Goal: Information Seeking & Learning: Get advice/opinions

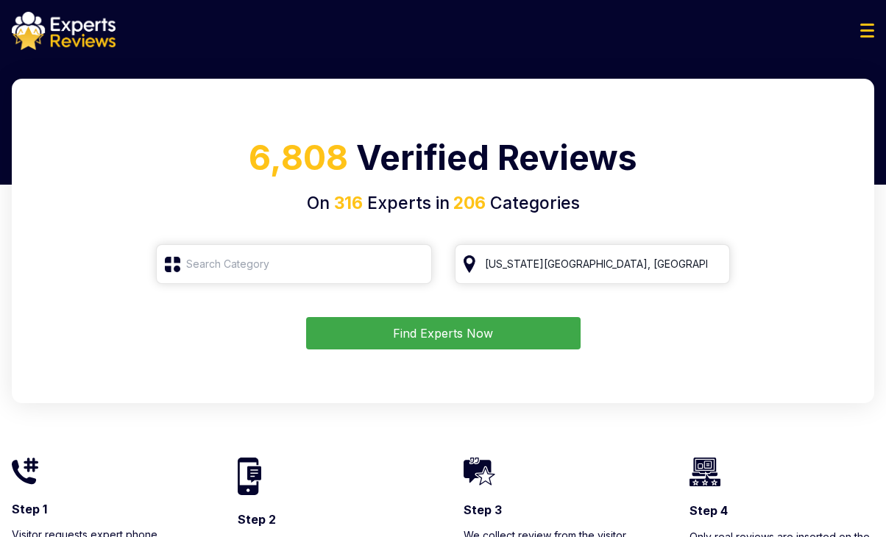
drag, startPoint x: 574, startPoint y: 271, endPoint x: 463, endPoint y: 266, distance: 111.2
click at [463, 266] on input "[US_STATE][GEOGRAPHIC_DATA], [GEOGRAPHIC_DATA]" at bounding box center [593, 264] width 276 height 40
click at [608, 204] on h4 "On 316 Experts in 206 Categories" at bounding box center [442, 204] width 827 height 26
click at [256, 274] on input "search" at bounding box center [294, 264] width 276 height 40
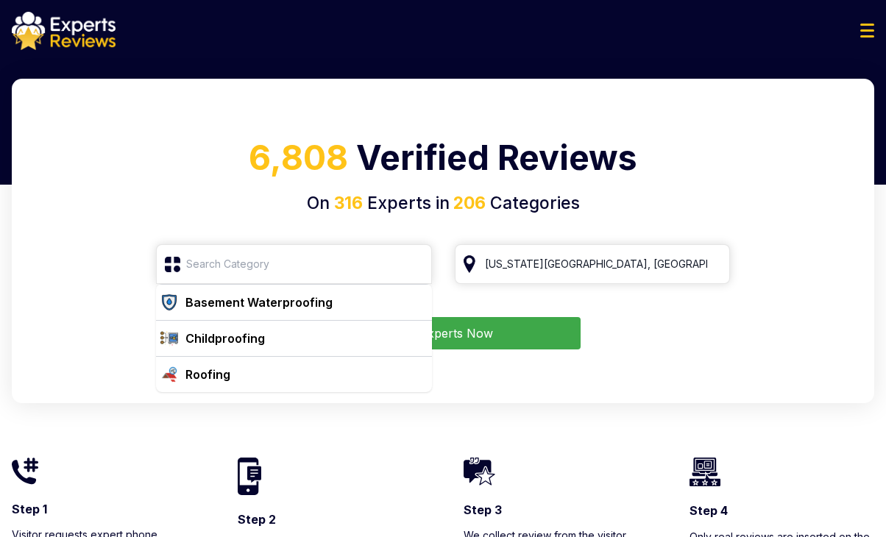
click at [213, 222] on div "6,808 Verified Reviews On 316 Experts in 206 Categories Basement Waterproofing …" at bounding box center [443, 241] width 862 height 324
click at [216, 208] on h4 "On 316 Experts in 206 Categories" at bounding box center [442, 204] width 827 height 26
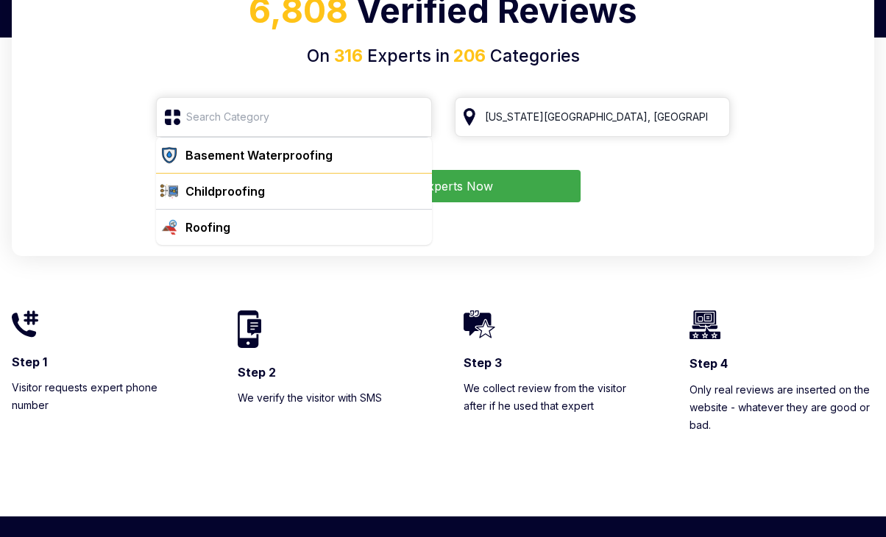
scroll to position [74, 0]
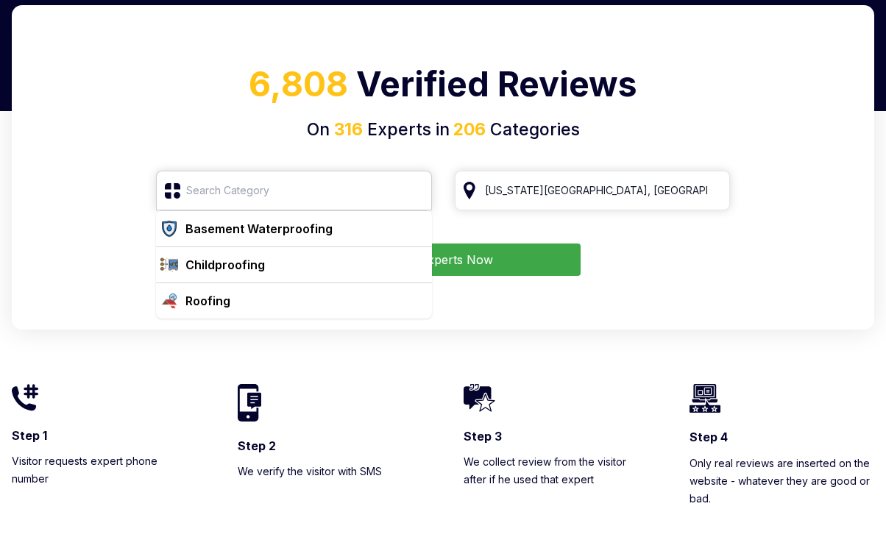
click at [305, 193] on input "search" at bounding box center [294, 191] width 276 height 40
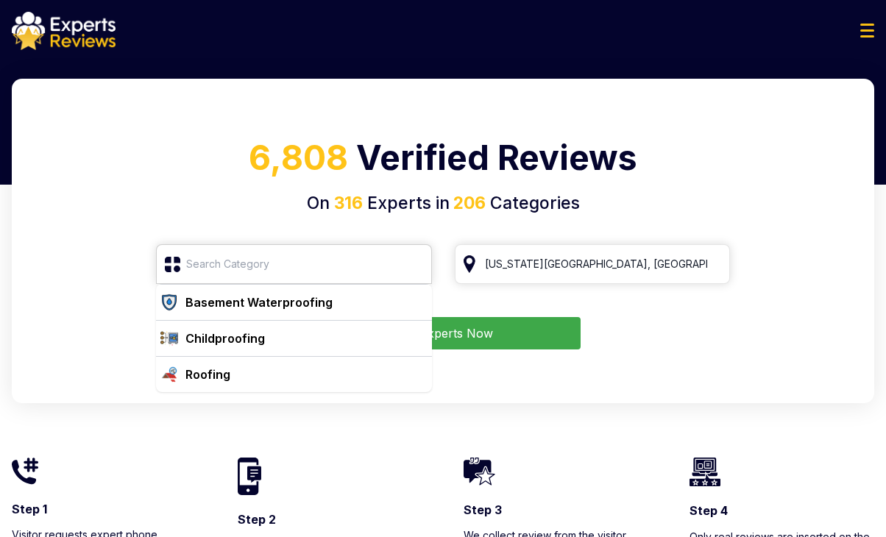
click at [308, 257] on input "search" at bounding box center [294, 264] width 276 height 40
click at [71, 266] on form "Basement Waterproofing Childproofing Roofing [US_STATE][GEOGRAPHIC_DATA], [GEOG…" at bounding box center [442, 296] width 827 height 105
drag, startPoint x: 136, startPoint y: 220, endPoint x: 150, endPoint y: 212, distance: 16.2
click at [138, 218] on div "6,808 Verified Reviews On 316 Experts in 206 Categories Basement Waterproofing …" at bounding box center [443, 241] width 862 height 324
drag, startPoint x: 150, startPoint y: 212, endPoint x: 162, endPoint y: 205, distance: 13.9
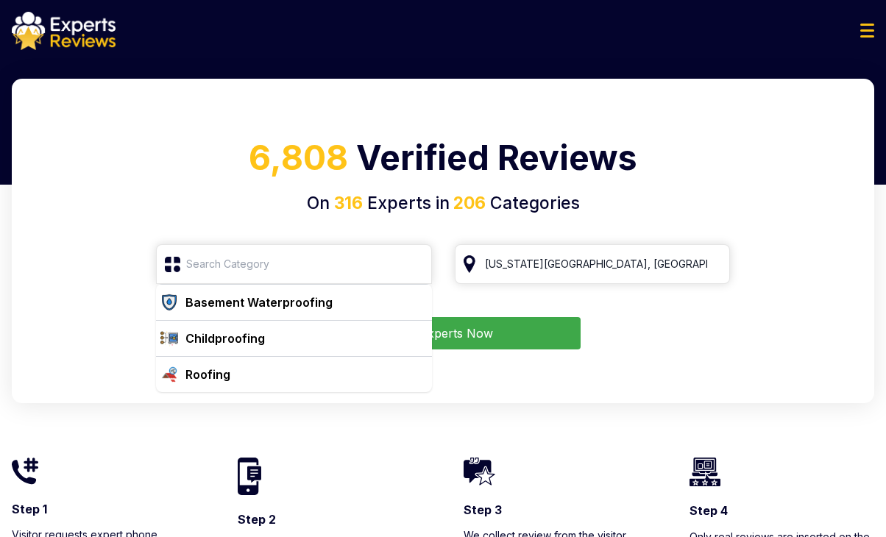
click at [152, 210] on h4 "On 316 Experts in 206 Categories" at bounding box center [442, 204] width 827 height 26
drag, startPoint x: 176, startPoint y: 197, endPoint x: 102, endPoint y: 198, distance: 73.6
click at [135, 207] on h4 "On 316 Experts in 206 Categories" at bounding box center [442, 204] width 827 height 26
drag, startPoint x: 102, startPoint y: 196, endPoint x: 118, endPoint y: 168, distance: 31.3
click at [106, 196] on h4 "On 316 Experts in 206 Categories" at bounding box center [442, 204] width 827 height 26
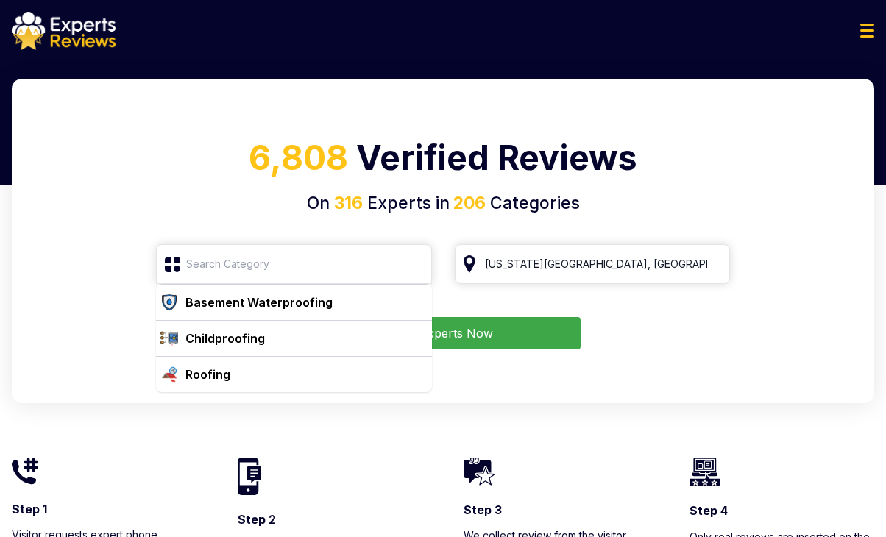
click at [119, 167] on h1 "6,808 Verified Reviews" at bounding box center [442, 161] width 827 height 58
click at [346, 147] on span "6,808" at bounding box center [298, 157] width 99 height 41
drag, startPoint x: 372, startPoint y: 150, endPoint x: 427, endPoint y: 150, distance: 54.4
click at [427, 150] on h1 "6,808 Verified Reviews" at bounding box center [442, 161] width 827 height 58
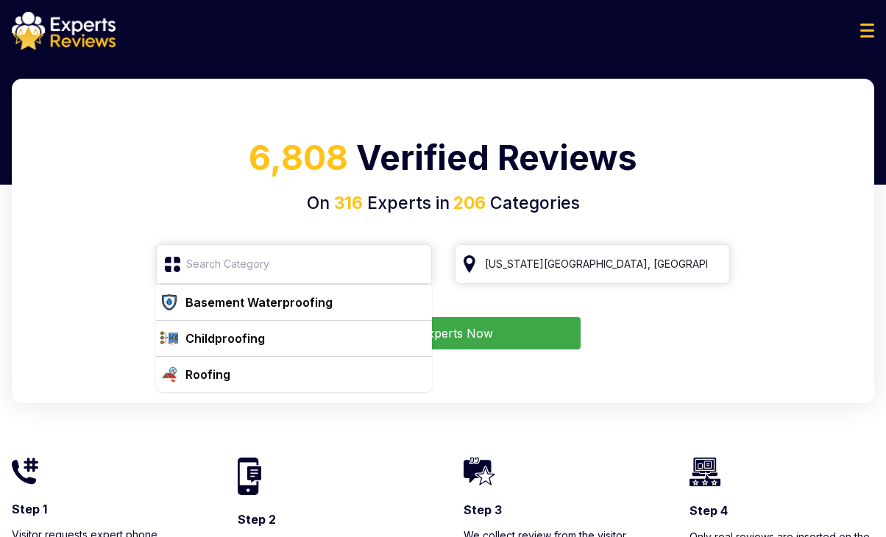
click at [431, 150] on h1 "6,808 Verified Reviews" at bounding box center [442, 161] width 827 height 58
click at [73, 324] on div "Find Experts Now" at bounding box center [442, 333] width 827 height 32
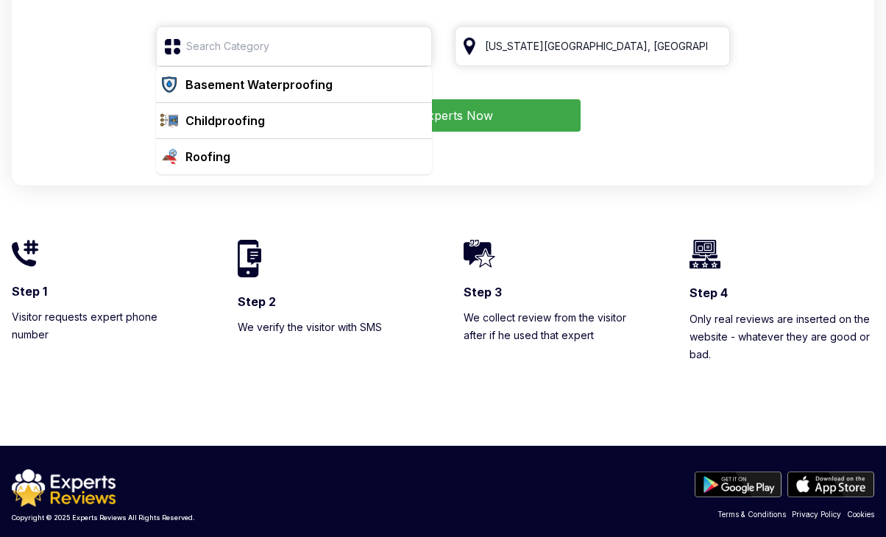
scroll to position [81, 0]
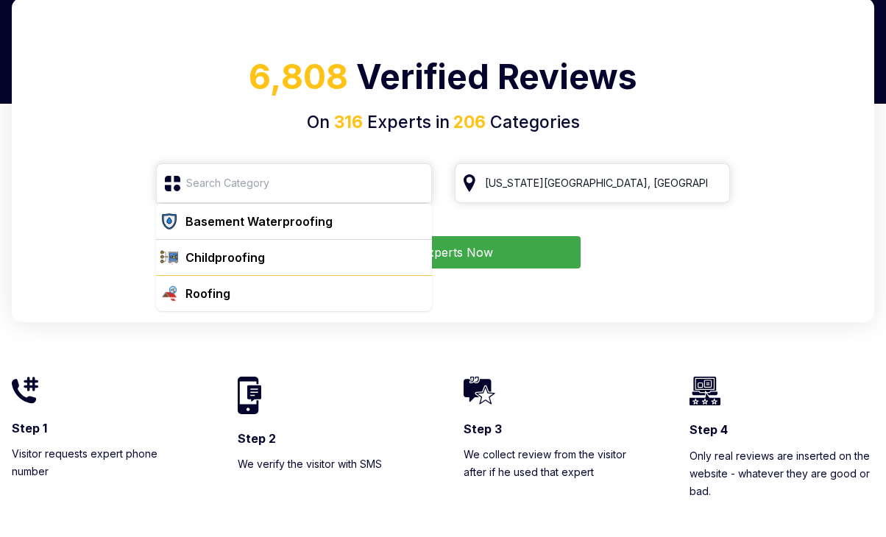
click at [246, 292] on div "Roofing" at bounding box center [303, 294] width 246 height 18
type input "Roofing"
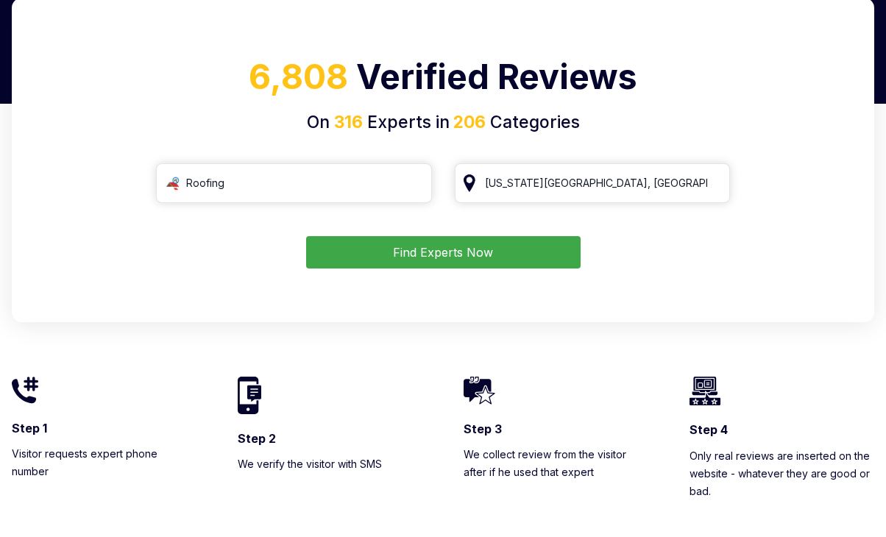
click at [739, 284] on div "6,808 Verified Reviews On 316 Experts in 206 Categories Roofing [US_STATE][GEOG…" at bounding box center [443, 160] width 862 height 324
click at [600, 177] on input "[US_STATE][GEOGRAPHIC_DATA], [GEOGRAPHIC_DATA]" at bounding box center [593, 183] width 276 height 40
click at [744, 184] on form "Roofing [US_STATE][GEOGRAPHIC_DATA], [GEOGRAPHIC_DATA] Find Experts Now" at bounding box center [442, 215] width 827 height 105
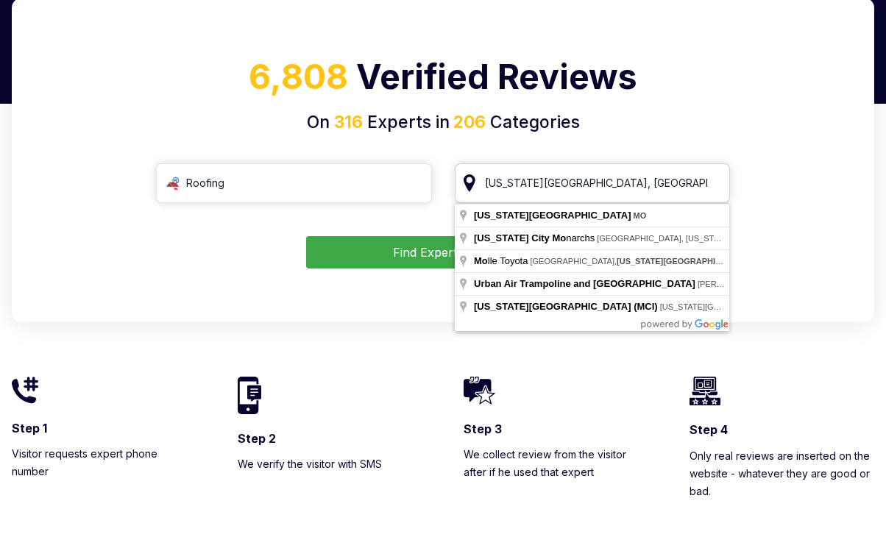
click at [639, 185] on input "[US_STATE][GEOGRAPHIC_DATA], [GEOGRAPHIC_DATA]" at bounding box center [593, 183] width 276 height 40
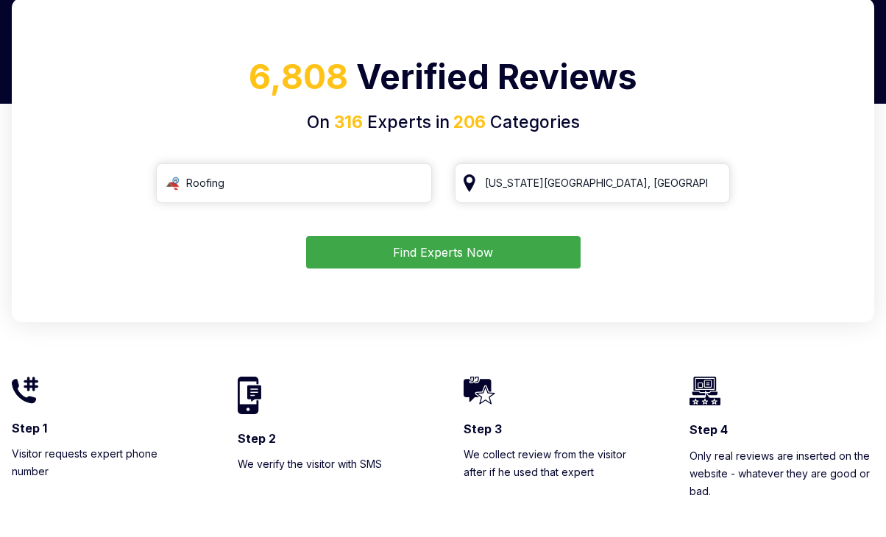
click at [611, 144] on div "6,808 Verified Reviews On 316 Experts in 206 Categories Roofing [US_STATE][GEOG…" at bounding box center [443, 160] width 862 height 324
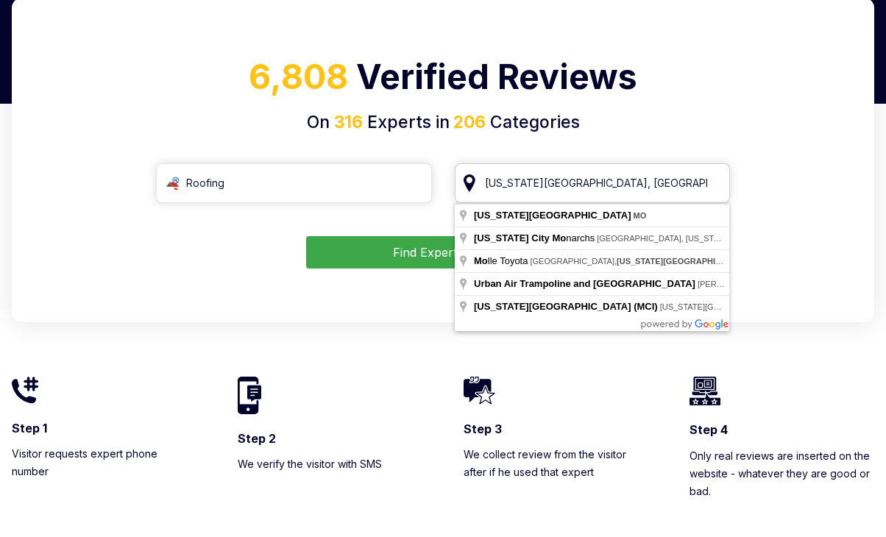
click at [603, 187] on input "[US_STATE][GEOGRAPHIC_DATA], [GEOGRAPHIC_DATA]" at bounding box center [593, 183] width 276 height 40
click at [383, 180] on input "Roofing" at bounding box center [294, 183] width 276 height 40
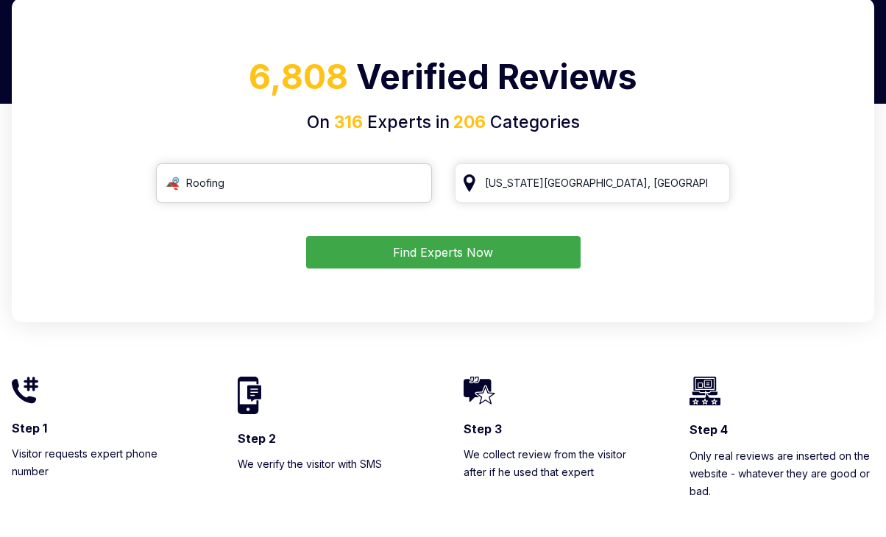
click at [312, 182] on input "Roofing" at bounding box center [294, 183] width 276 height 40
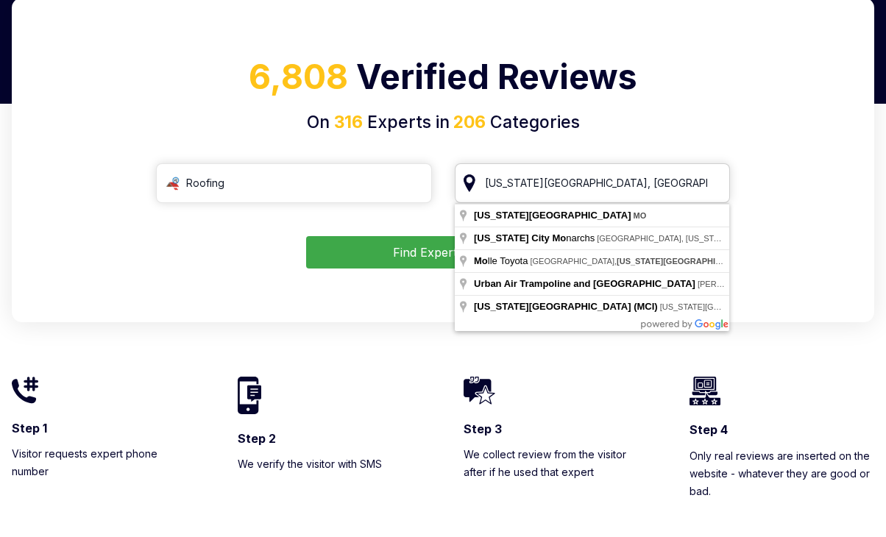
drag, startPoint x: 708, startPoint y: 183, endPoint x: 558, endPoint y: 184, distance: 150.1
click at [639, 184] on input "[US_STATE][GEOGRAPHIC_DATA], [GEOGRAPHIC_DATA]" at bounding box center [593, 183] width 276 height 40
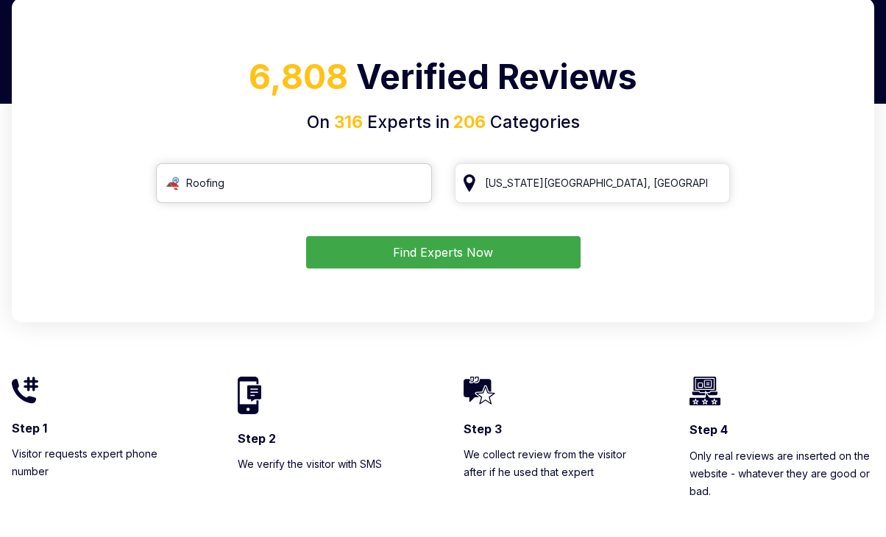
click at [378, 184] on input "Roofing" at bounding box center [294, 183] width 276 height 40
click at [410, 182] on input "Roofing" at bounding box center [294, 183] width 276 height 40
click at [417, 183] on input "Roofing" at bounding box center [294, 183] width 276 height 40
click at [410, 181] on input "Roofing" at bounding box center [294, 183] width 276 height 40
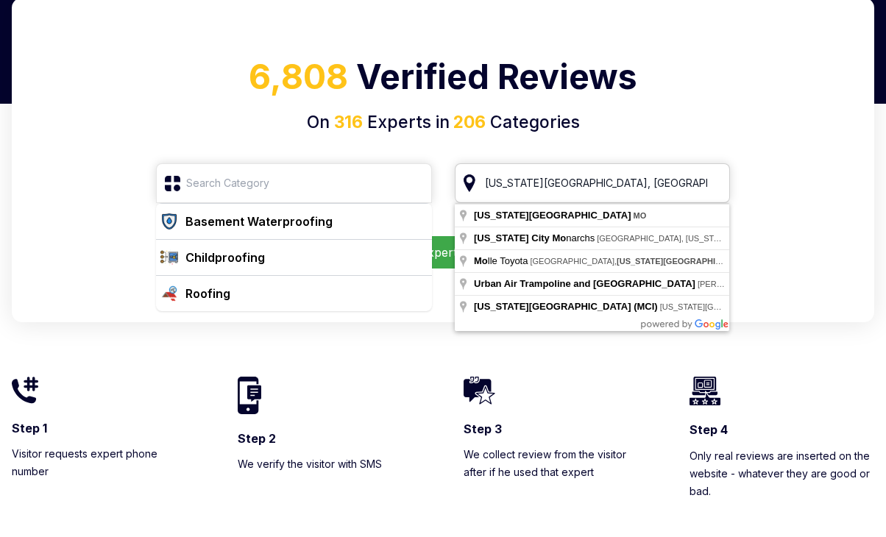
drag, startPoint x: 655, startPoint y: 185, endPoint x: 719, endPoint y: 182, distance: 64.8
click at [658, 183] on input "[US_STATE][GEOGRAPHIC_DATA], [GEOGRAPHIC_DATA]" at bounding box center [593, 183] width 276 height 40
click at [725, 180] on input "[US_STATE][GEOGRAPHIC_DATA], [GEOGRAPHIC_DATA]" at bounding box center [593, 183] width 276 height 40
click at [715, 181] on input "[US_STATE][GEOGRAPHIC_DATA], [GEOGRAPHIC_DATA]" at bounding box center [593, 183] width 276 height 40
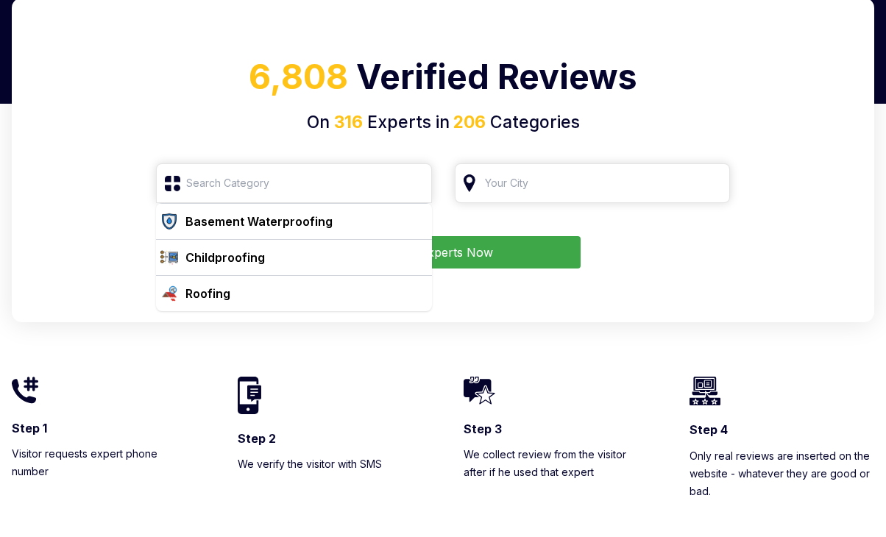
click at [847, 251] on div "Find Experts Now" at bounding box center [442, 252] width 827 height 32
click at [727, 171] on input "search" at bounding box center [593, 183] width 276 height 40
click at [450, 140] on div "6,808 Verified Reviews On 316 Experts in 206 Categories Basement Waterproofing …" at bounding box center [443, 160] width 862 height 324
click at [325, 302] on div "Roofing" at bounding box center [294, 293] width 276 height 36
type input "Roofing"
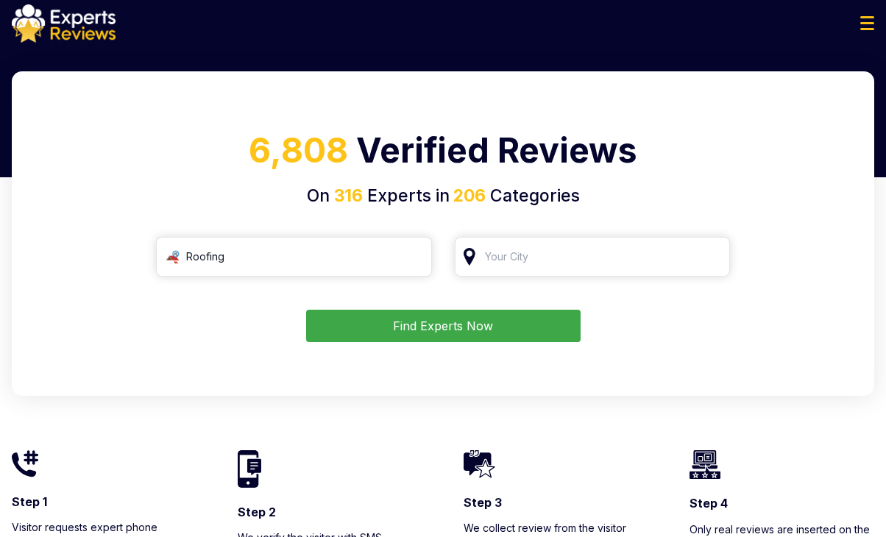
scroll to position [0, 0]
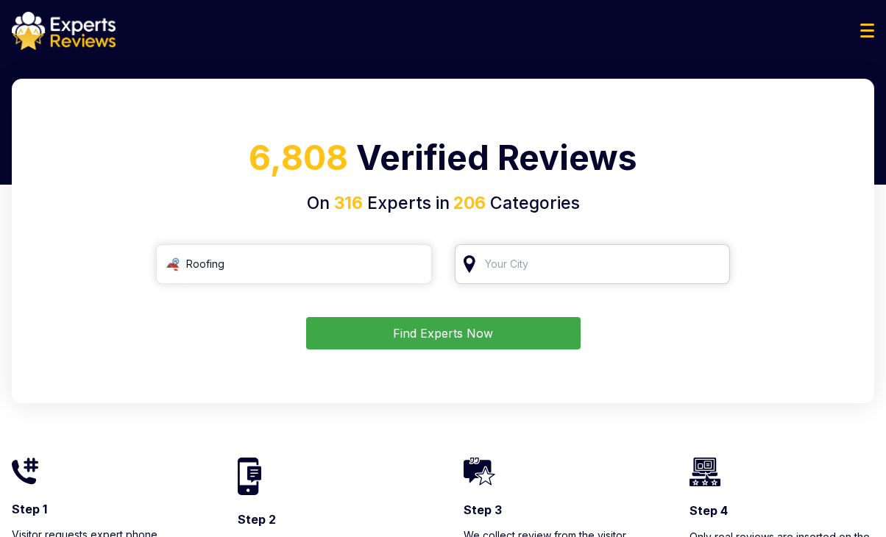
click at [521, 271] on input "search" at bounding box center [593, 264] width 276 height 40
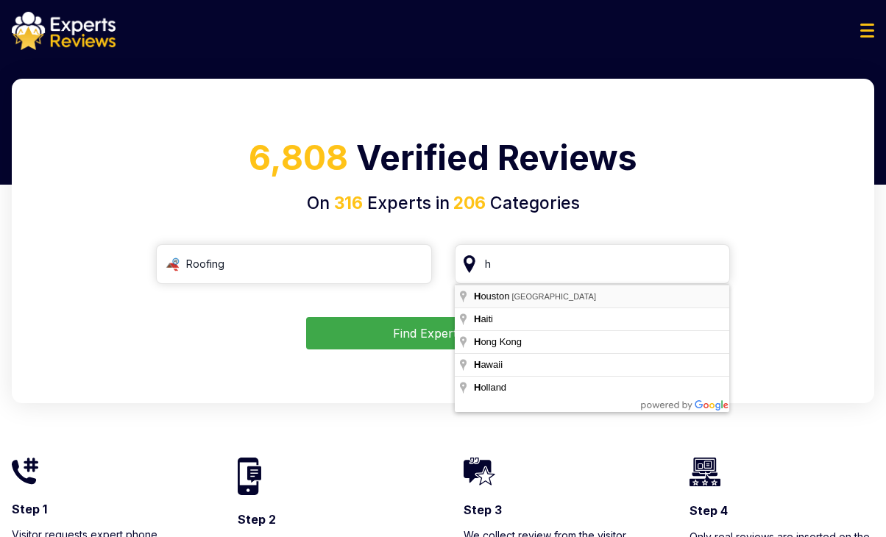
type input "[GEOGRAPHIC_DATA], [GEOGRAPHIC_DATA]"
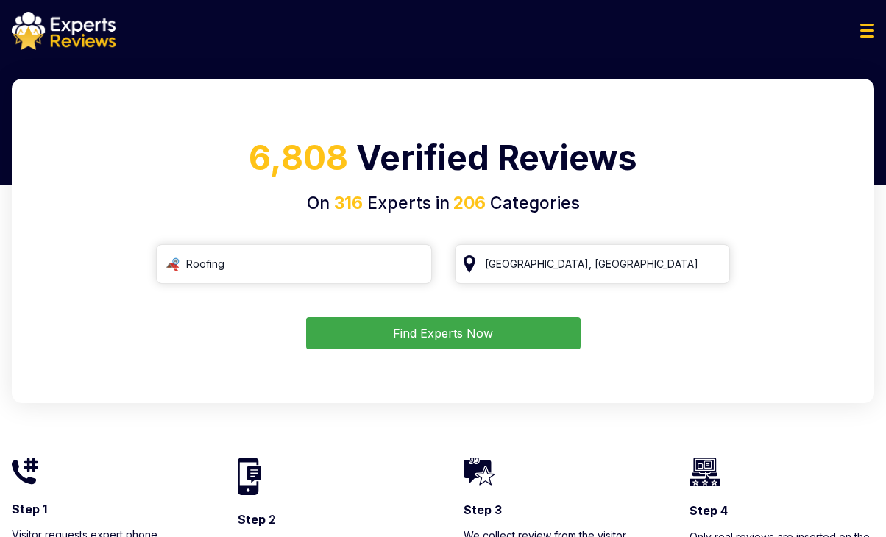
drag, startPoint x: 528, startPoint y: 294, endPoint x: 549, endPoint y: 292, distance: 20.7
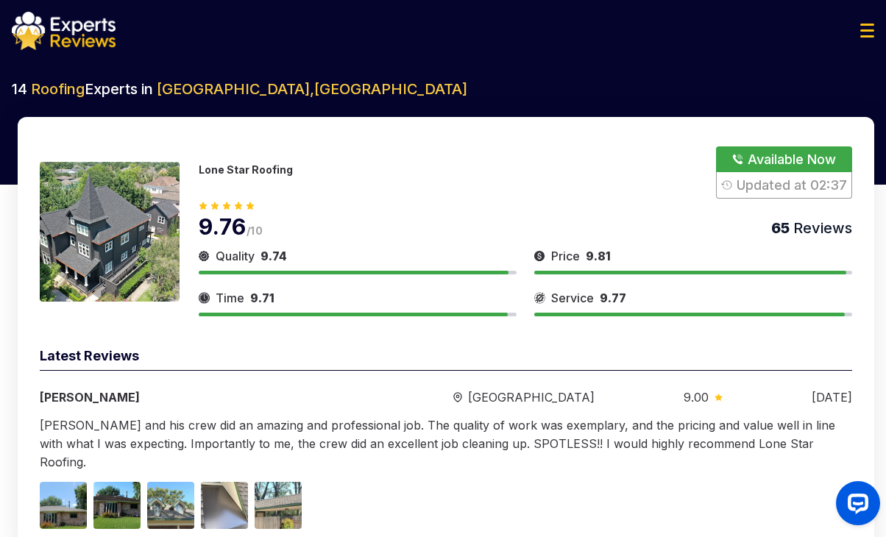
click at [796, 166] on button "Show Number" at bounding box center [784, 172] width 136 height 52
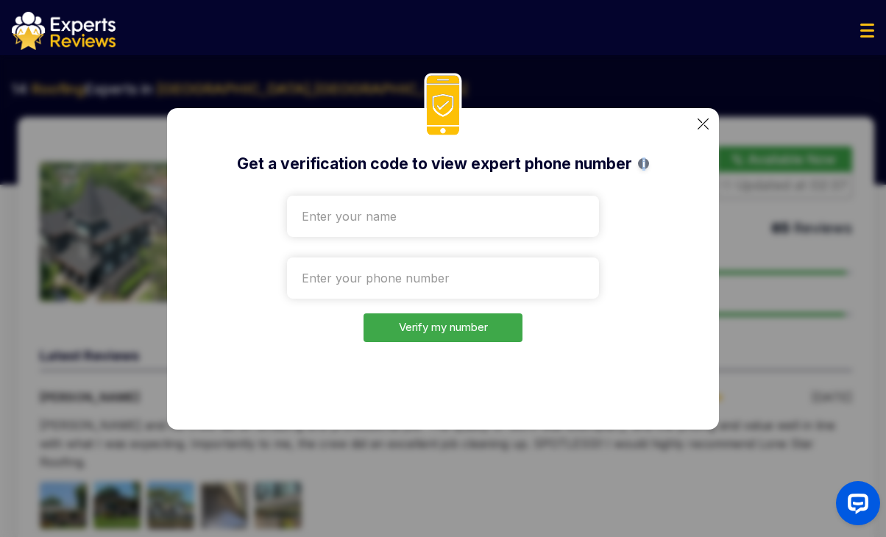
drag, startPoint x: 642, startPoint y: 163, endPoint x: 653, endPoint y: 163, distance: 11.0
click at [653, 163] on h2 "Get a verification code to view expert phone number i" at bounding box center [443, 164] width 484 height 24
click at [642, 166] on span "i" at bounding box center [643, 163] width 11 height 11
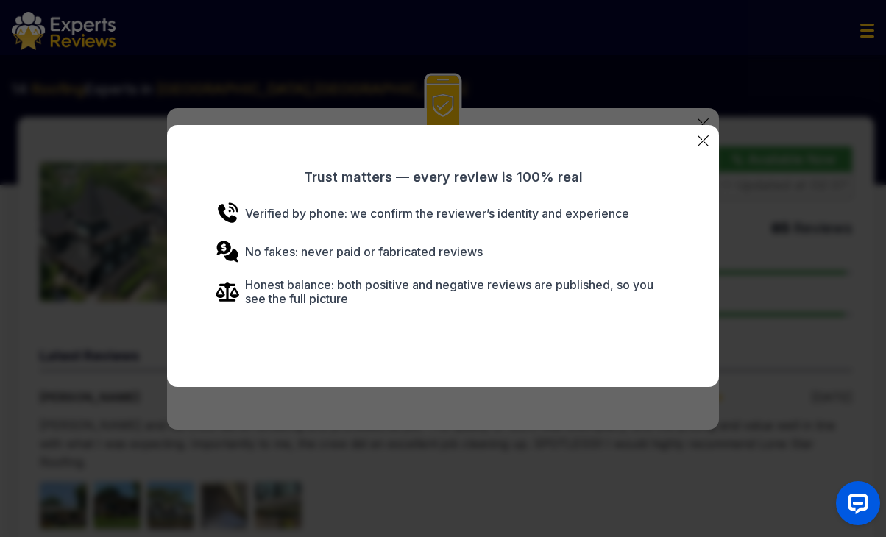
click at [641, 163] on div "Trust matters — every review is 100% real Verified by phone: we confirm the rev…" at bounding box center [443, 256] width 552 height 262
click at [703, 141] on img at bounding box center [702, 140] width 11 height 11
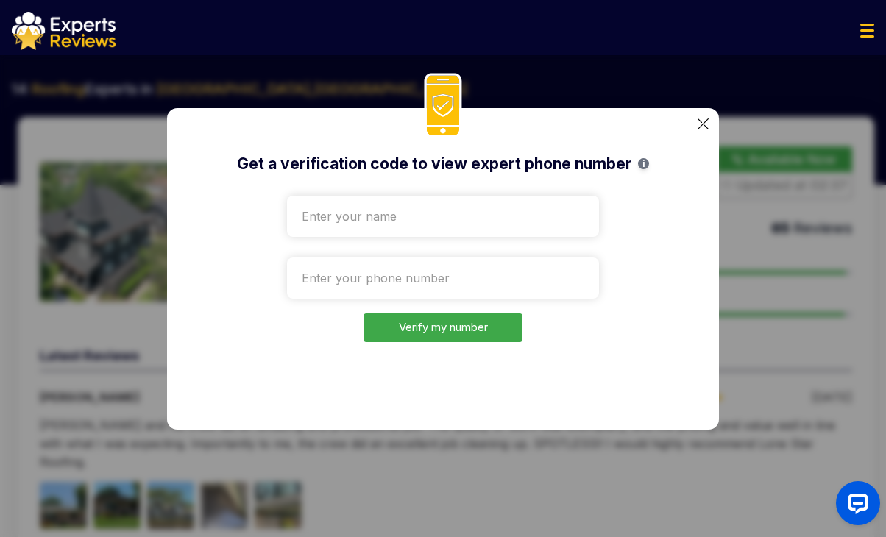
click at [641, 166] on span "i" at bounding box center [643, 163] width 11 height 11
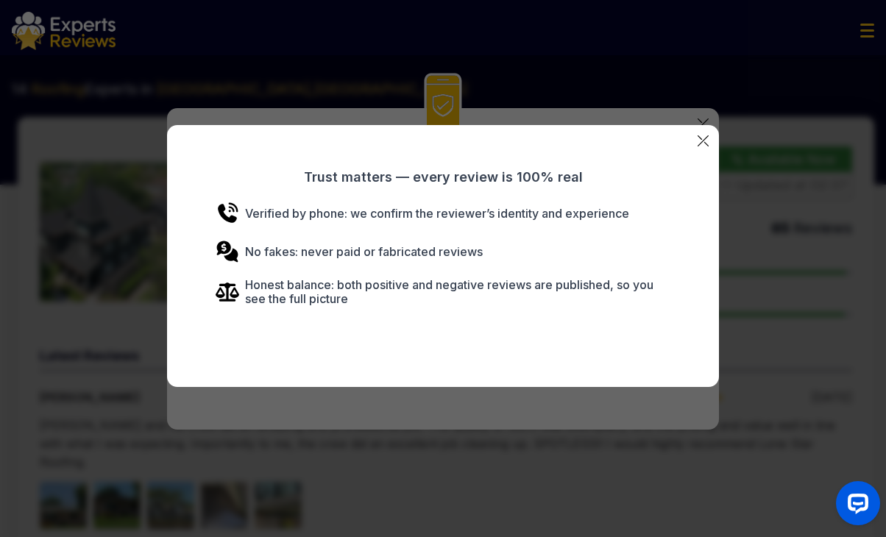
click at [701, 136] on img at bounding box center [702, 140] width 11 height 11
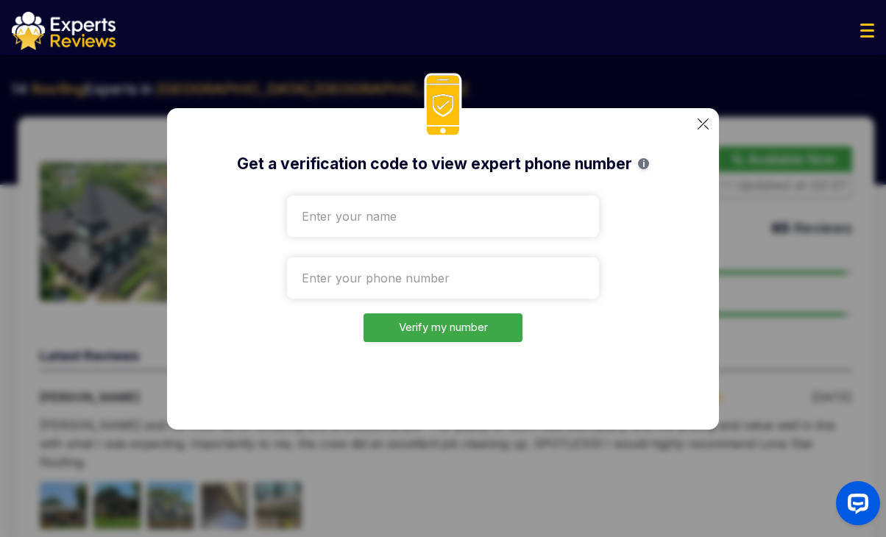
click at [644, 166] on span "i" at bounding box center [643, 163] width 11 height 11
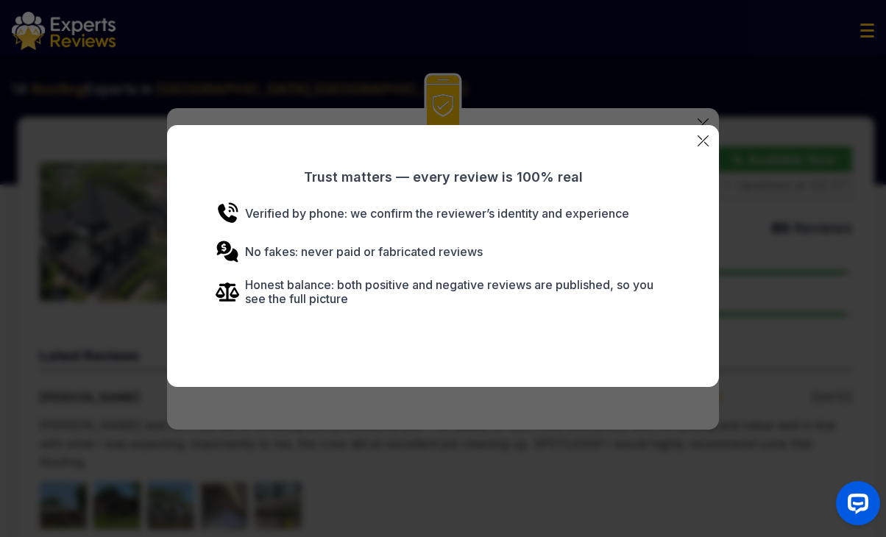
click at [709, 145] on div "Trust matters — every review is 100% real Verified by phone: we confirm the rev…" at bounding box center [443, 256] width 552 height 262
click at [697, 145] on div "Trust matters — every review is 100% real Verified by phone: we confirm the rev…" at bounding box center [443, 256] width 552 height 262
click at [700, 143] on img at bounding box center [702, 140] width 11 height 11
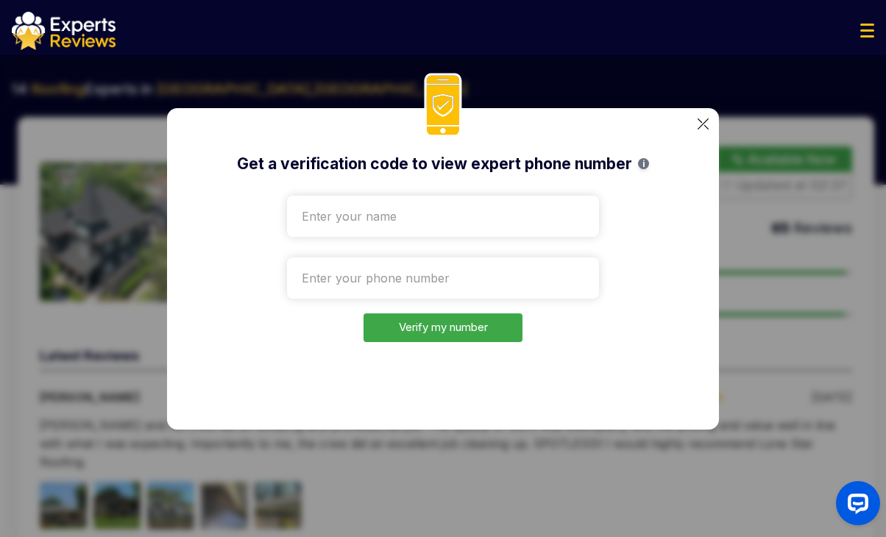
click at [703, 121] on img at bounding box center [702, 123] width 11 height 11
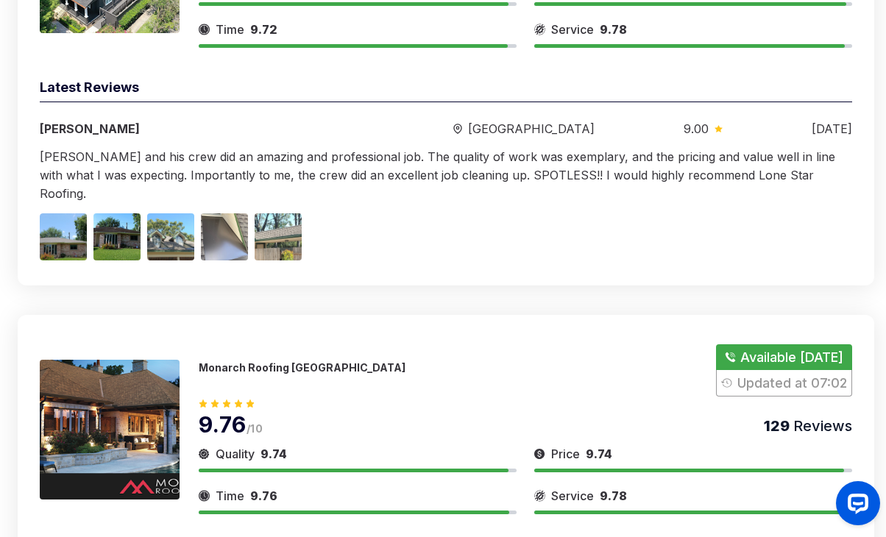
scroll to position [294, 0]
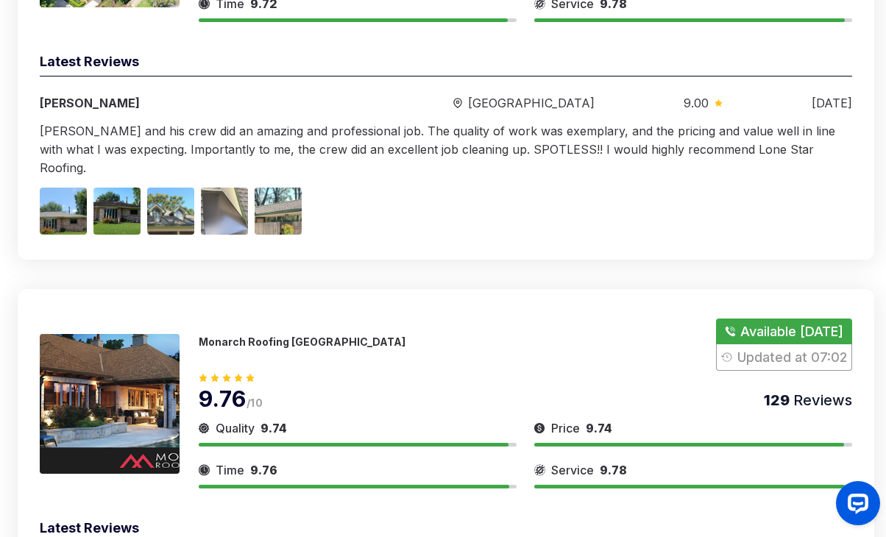
click at [789, 321] on button "Show Number" at bounding box center [784, 345] width 136 height 52
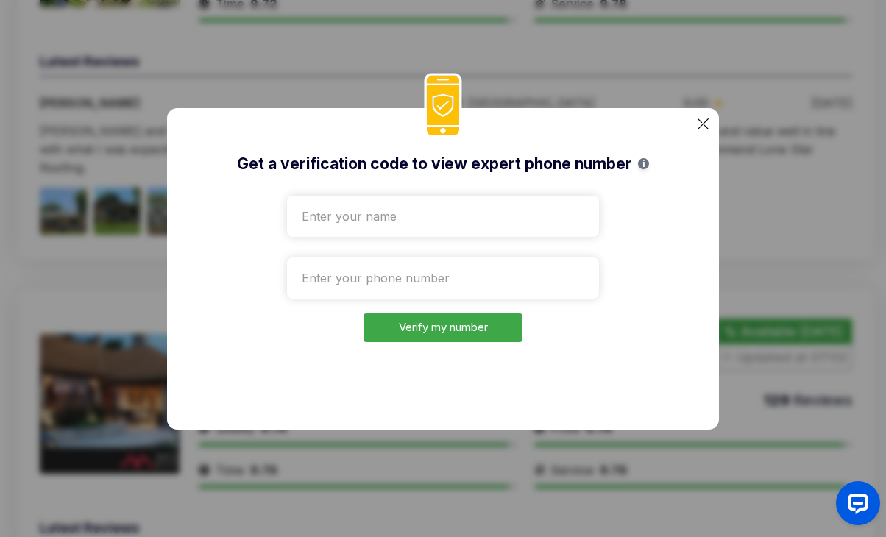
click at [641, 163] on span "i" at bounding box center [643, 163] width 11 height 11
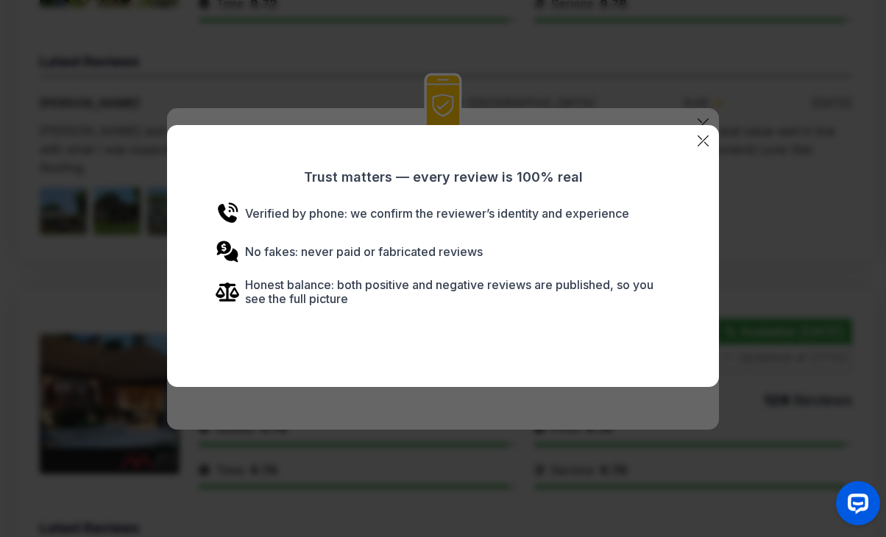
click at [703, 146] on div "Trust matters — every review is 100% real Verified by phone: we confirm the rev…" at bounding box center [443, 256] width 552 height 262
click at [703, 143] on img at bounding box center [702, 140] width 11 height 11
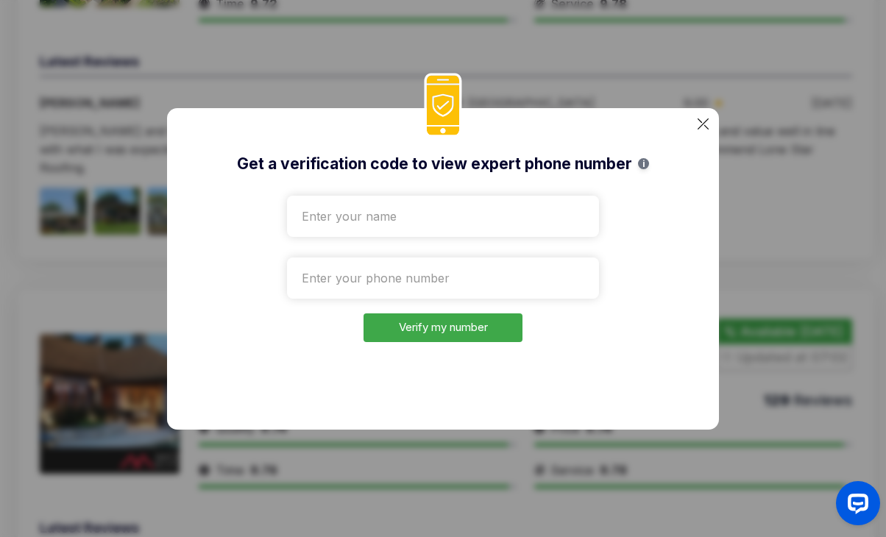
click at [700, 122] on img at bounding box center [702, 123] width 11 height 11
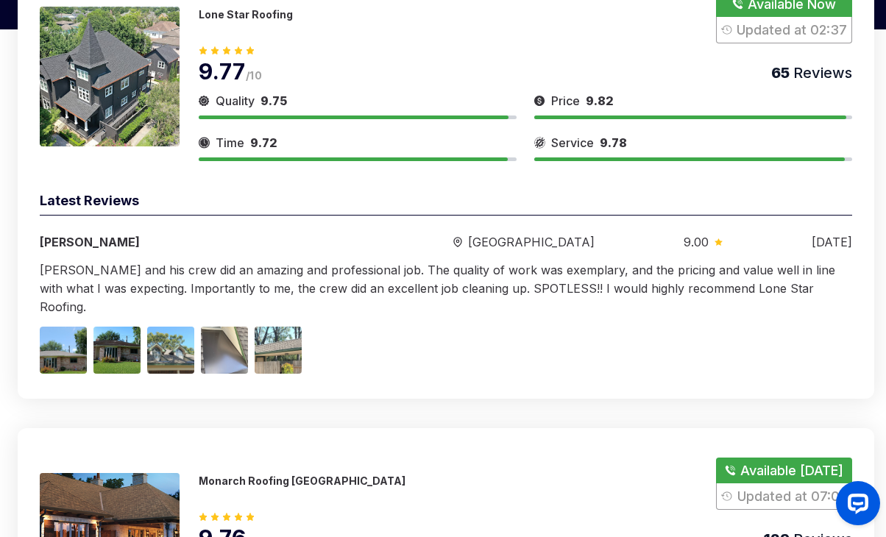
scroll to position [0, 0]
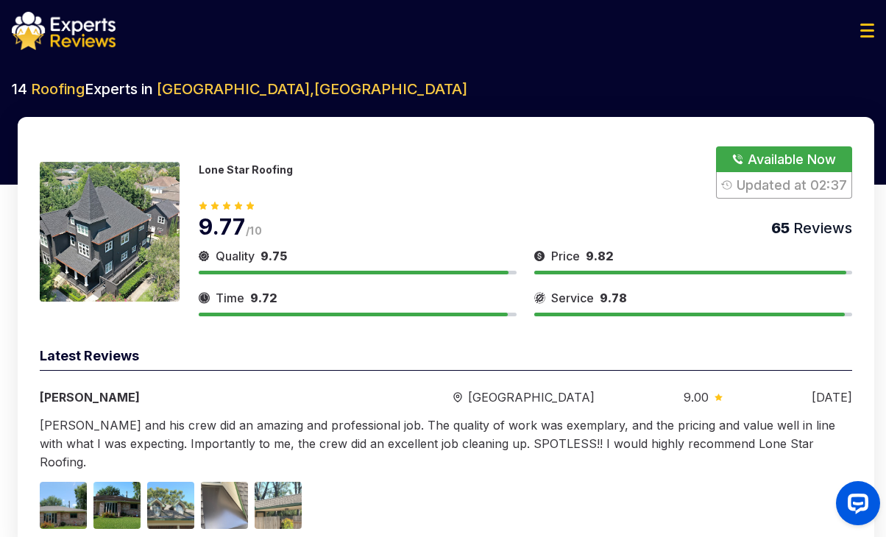
click at [881, 23] on div at bounding box center [443, 31] width 886 height 38
click at [871, 32] on img at bounding box center [867, 31] width 14 height 14
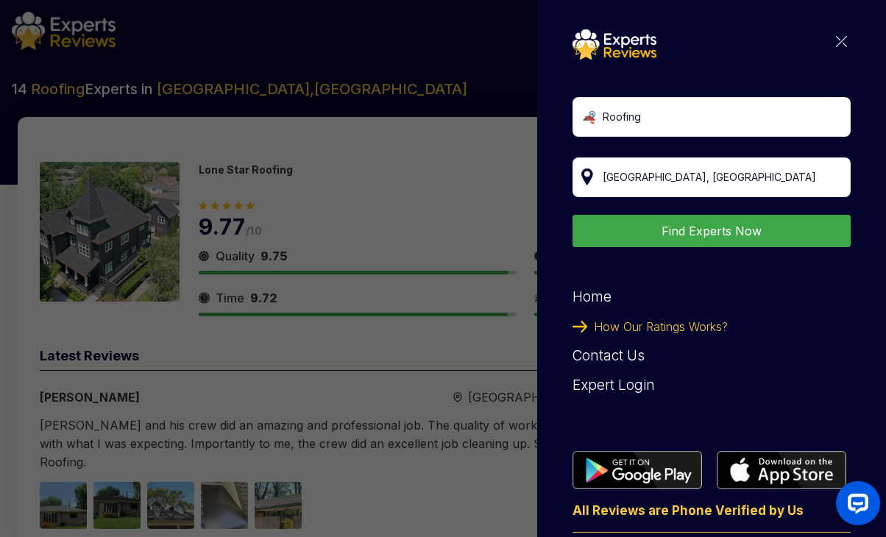
click at [618, 388] on div "Expert Login" at bounding box center [711, 385] width 278 height 29
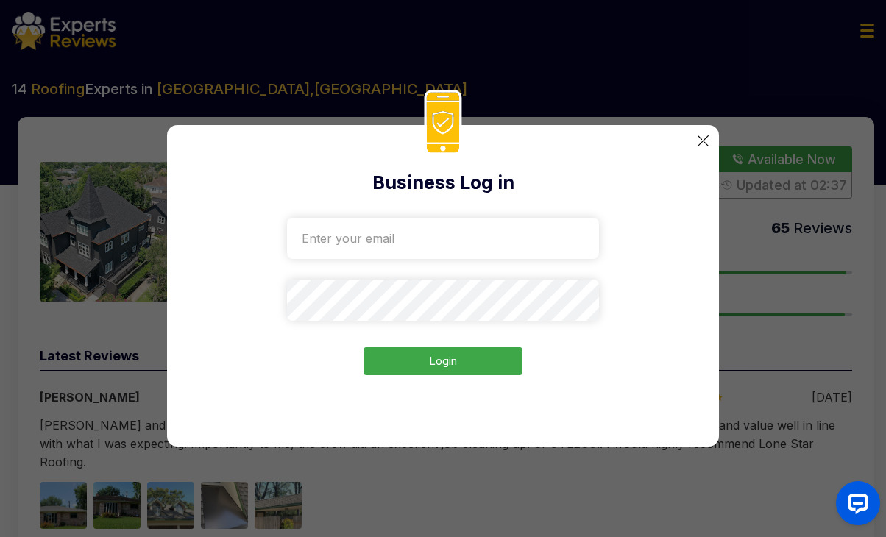
click at [700, 138] on img at bounding box center [702, 140] width 11 height 11
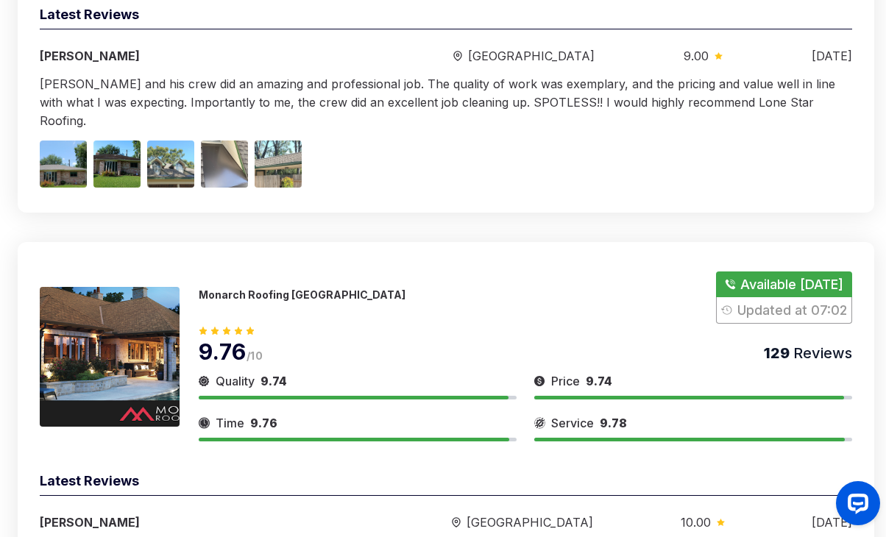
scroll to position [368, 0]
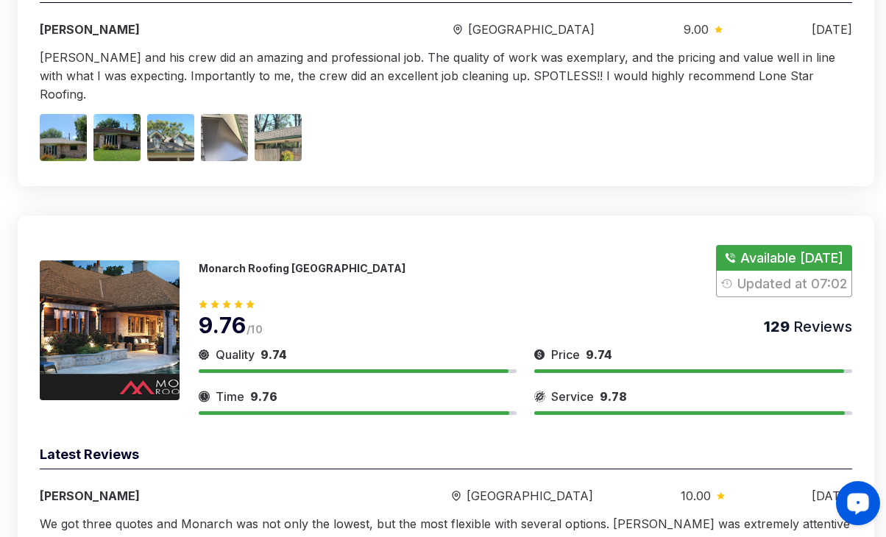
click at [850, 497] on div "Launch OpenWidget widget" at bounding box center [857, 502] width 25 height 25
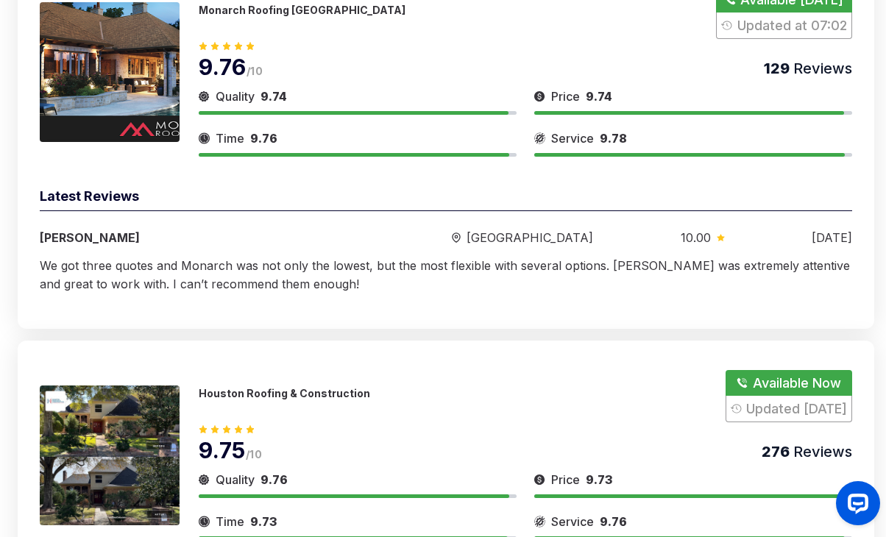
scroll to position [662, 0]
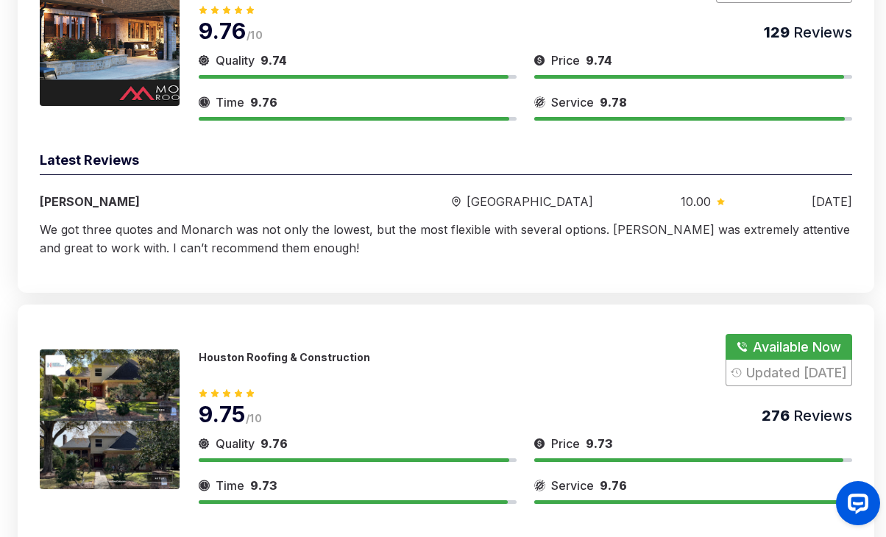
click at [821, 150] on div "Latest Reviews" at bounding box center [446, 162] width 812 height 25
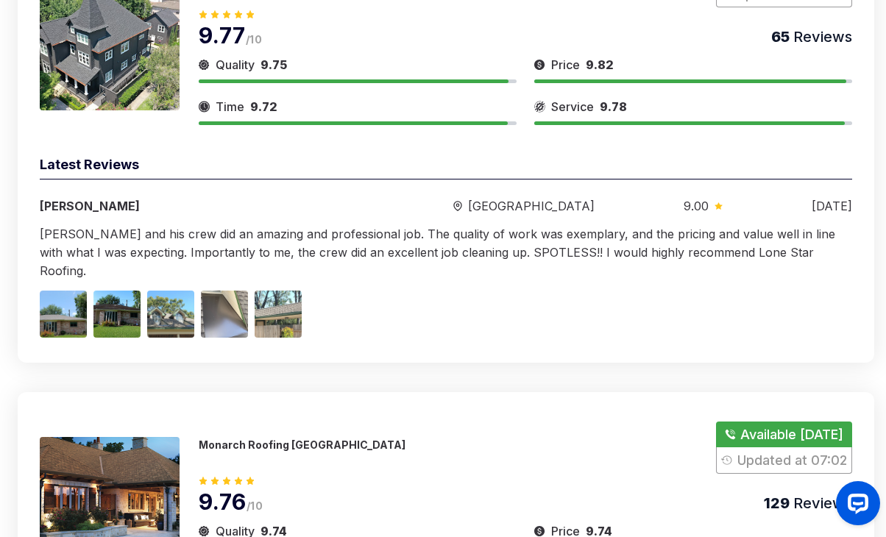
scroll to position [0, 0]
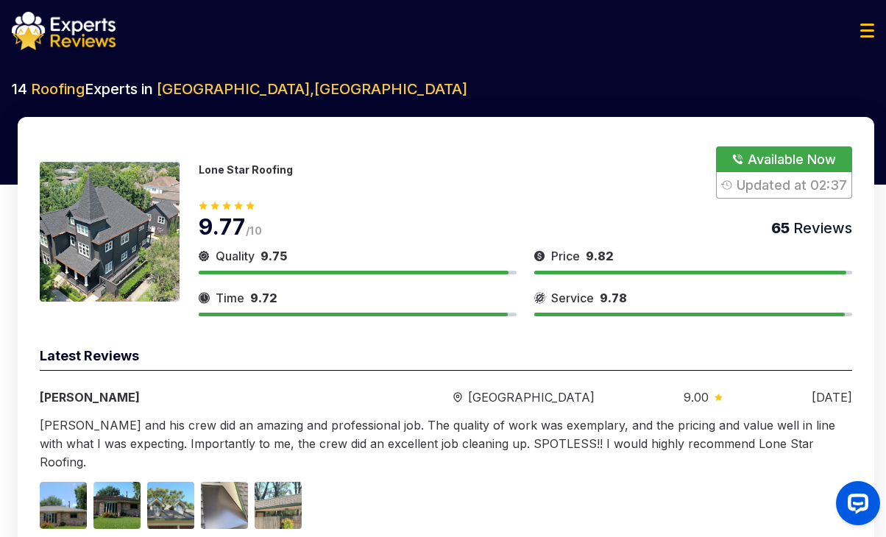
click at [57, 95] on span "Roofing" at bounding box center [58, 89] width 54 height 18
drag, startPoint x: 21, startPoint y: 90, endPoint x: 40, endPoint y: 87, distance: 19.4
click at [32, 88] on h2 "14 Roofing Experts in [GEOGRAPHIC_DATA] , [GEOGRAPHIC_DATA]" at bounding box center [443, 89] width 862 height 21
drag, startPoint x: 809, startPoint y: 260, endPoint x: 803, endPoint y: 274, distance: 15.2
click at [809, 260] on div "Price 9.82" at bounding box center [693, 256] width 318 height 18
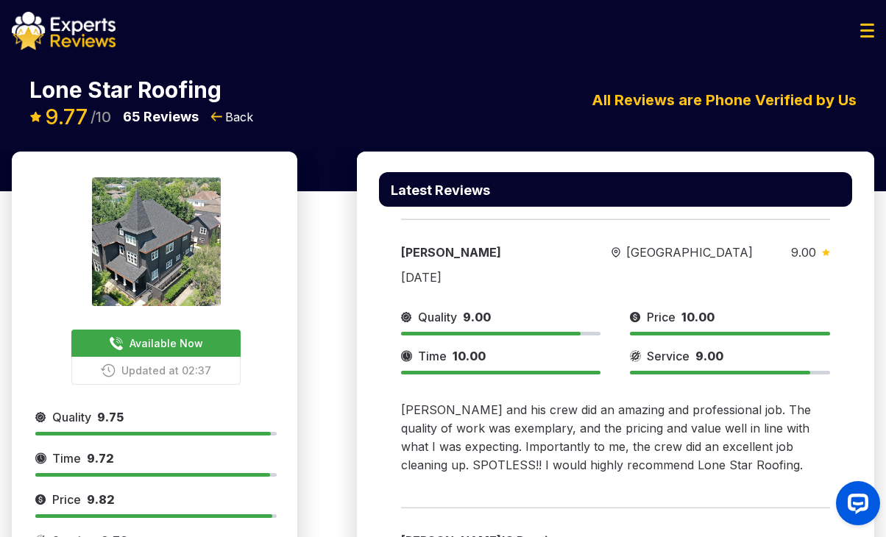
click at [154, 121] on p "65 Reviews" at bounding box center [161, 117] width 76 height 21
click at [185, 120] on p "65 Reviews" at bounding box center [161, 117] width 76 height 21
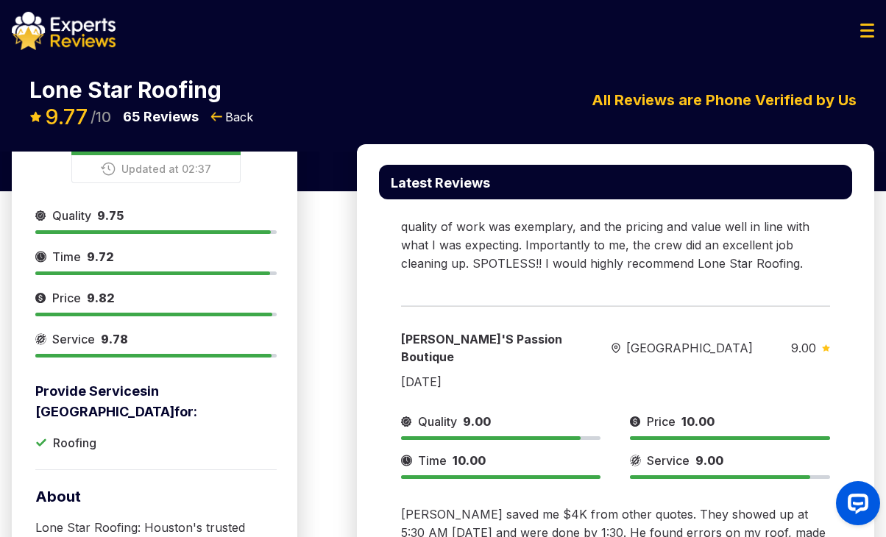
scroll to position [221, 0]
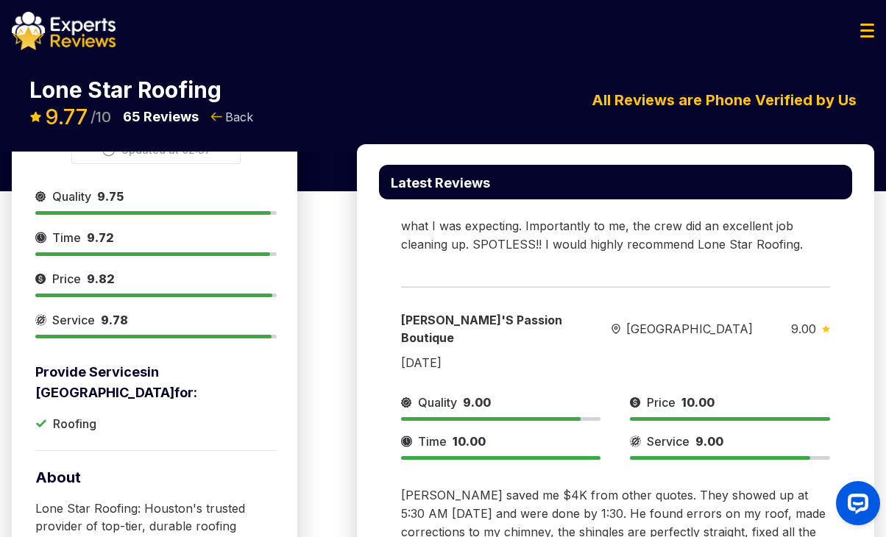
click at [235, 114] on span "Back" at bounding box center [239, 117] width 28 height 18
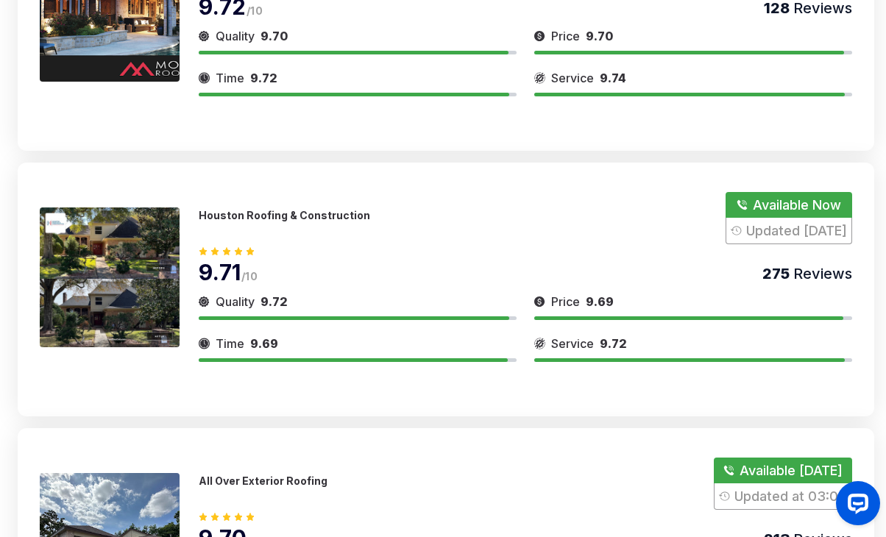
scroll to position [515, 0]
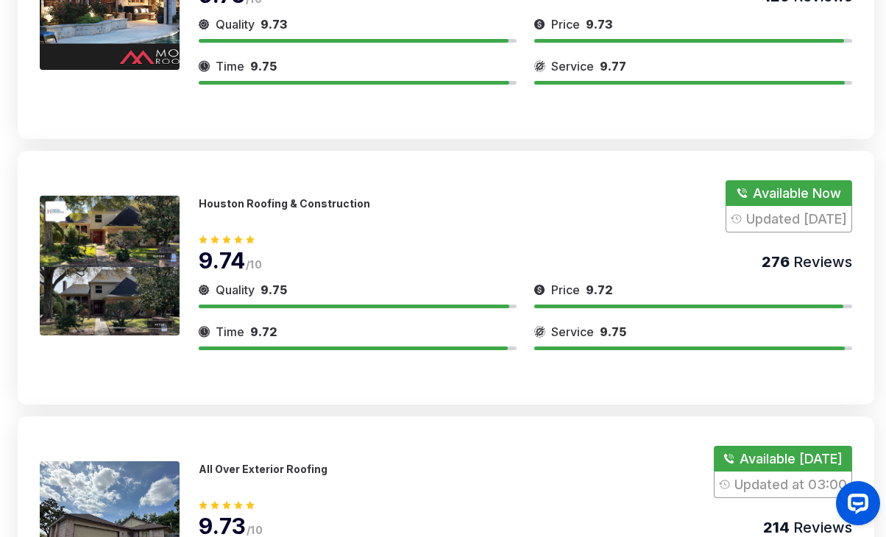
click at [247, 201] on p "Houston Roofing & Construction" at bounding box center [284, 203] width 171 height 13
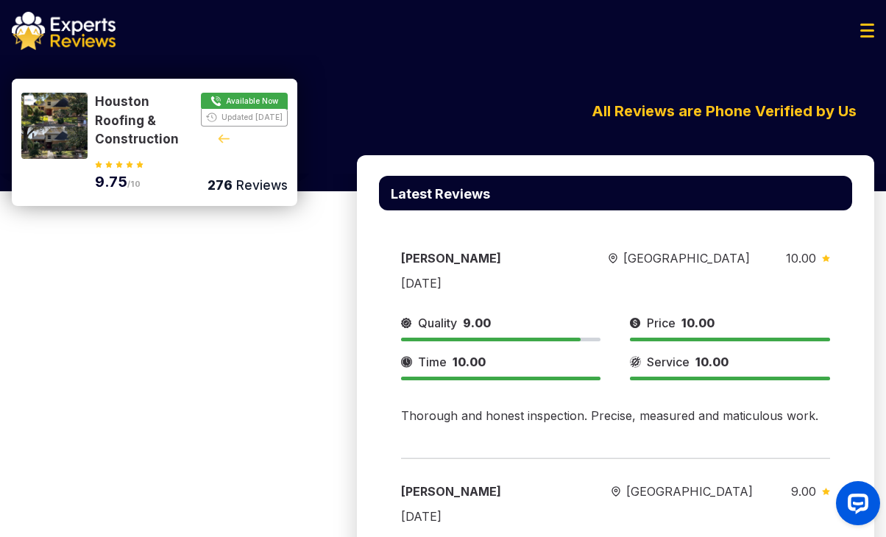
scroll to position [1030, 0]
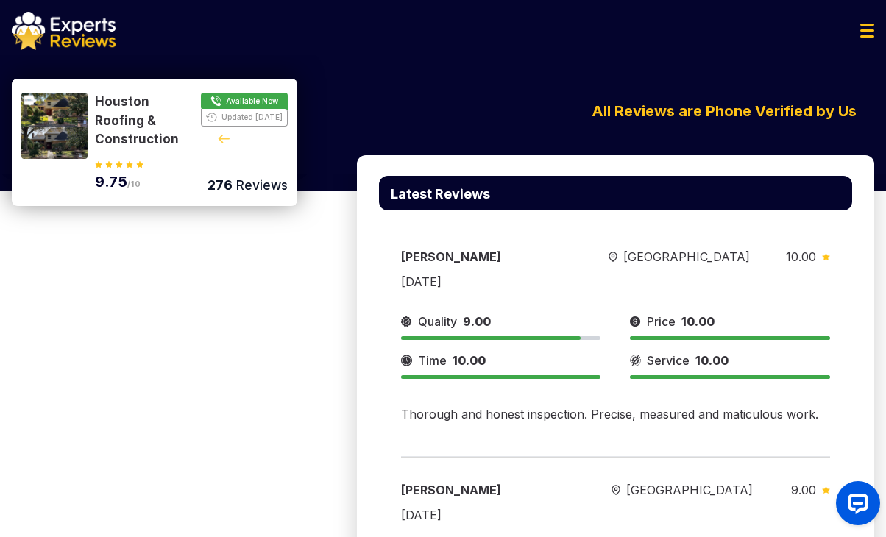
click at [222, 138] on img at bounding box center [224, 139] width 12 height 9
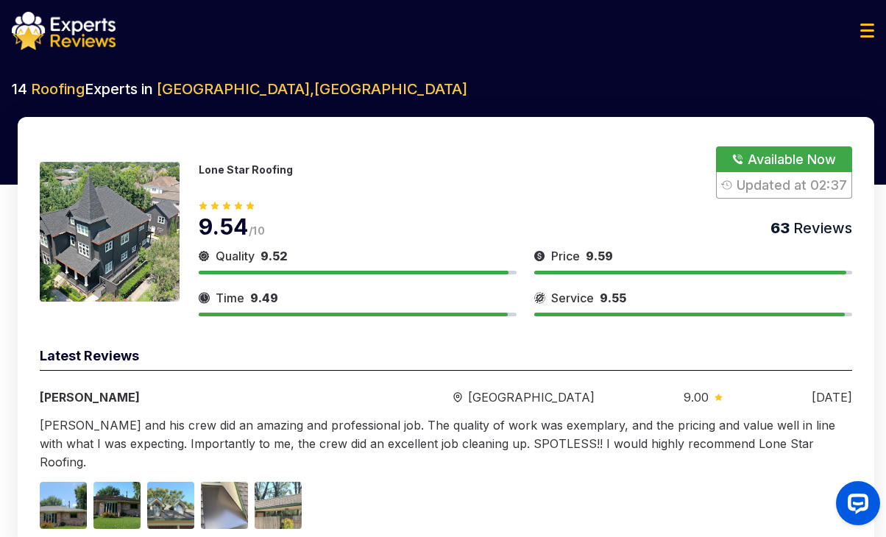
click at [235, 168] on p "Lone Star Roofing" at bounding box center [246, 169] width 94 height 13
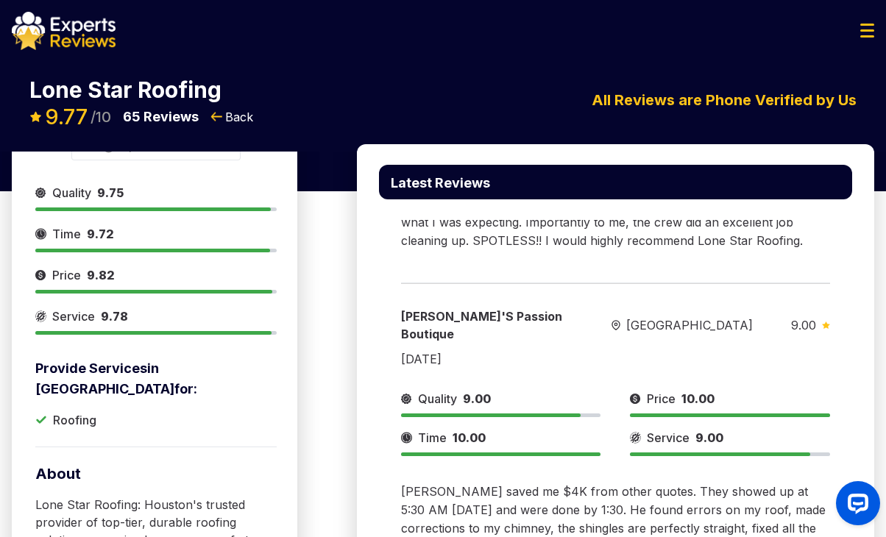
scroll to position [221, 0]
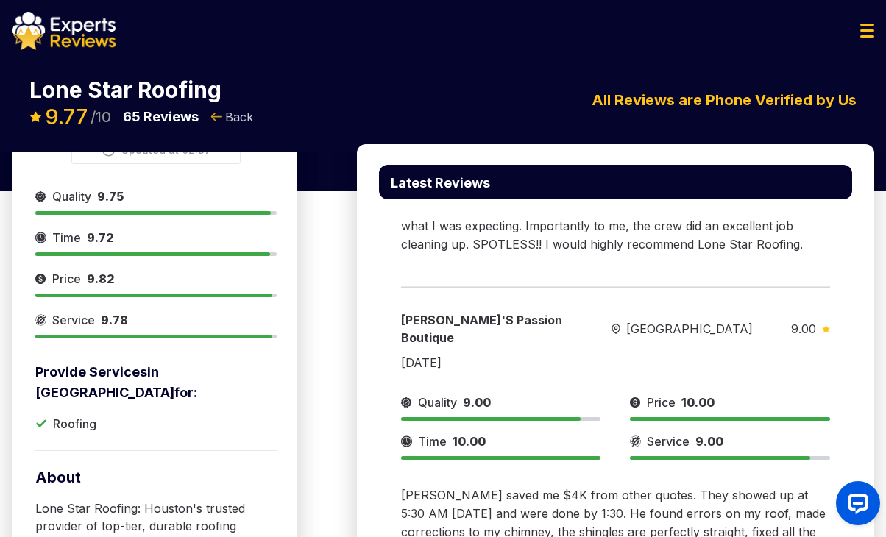
click at [246, 122] on span "Back" at bounding box center [239, 117] width 28 height 18
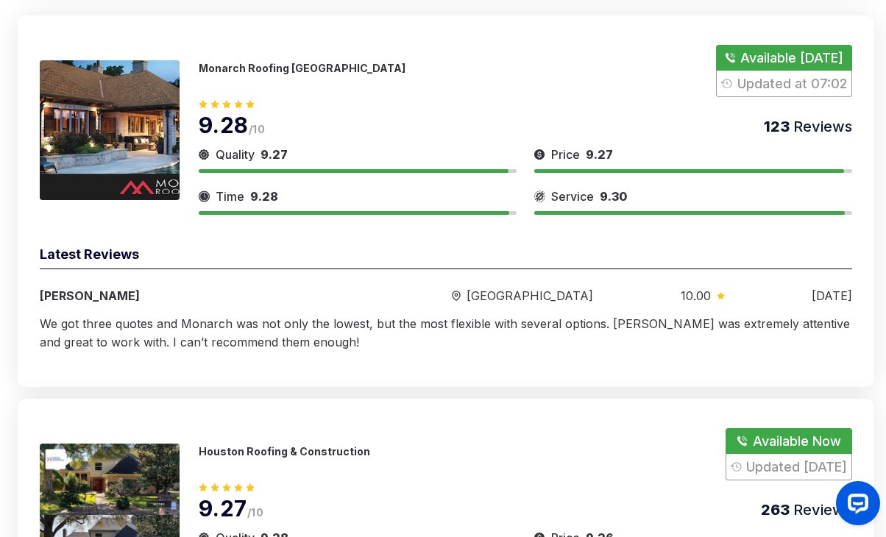
scroll to position [736, 0]
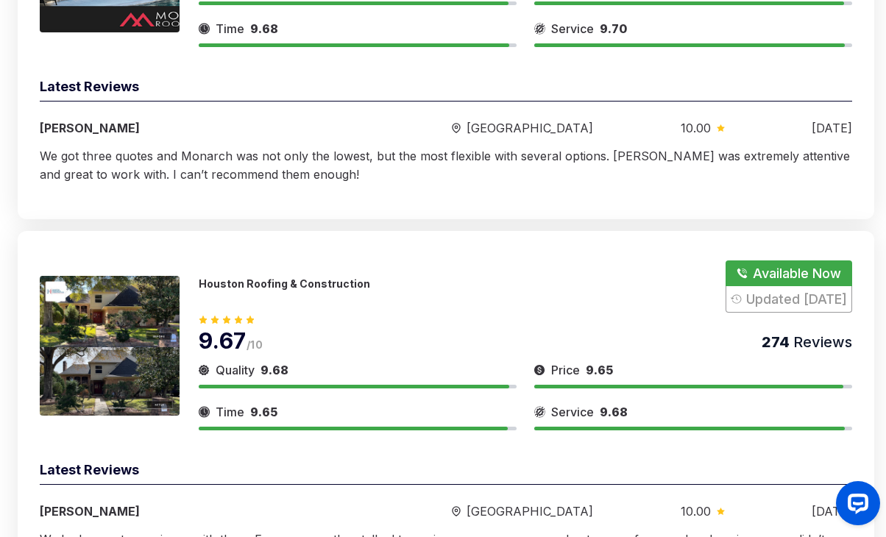
click at [271, 277] on p "Houston Roofing & Construction" at bounding box center [284, 283] width 171 height 13
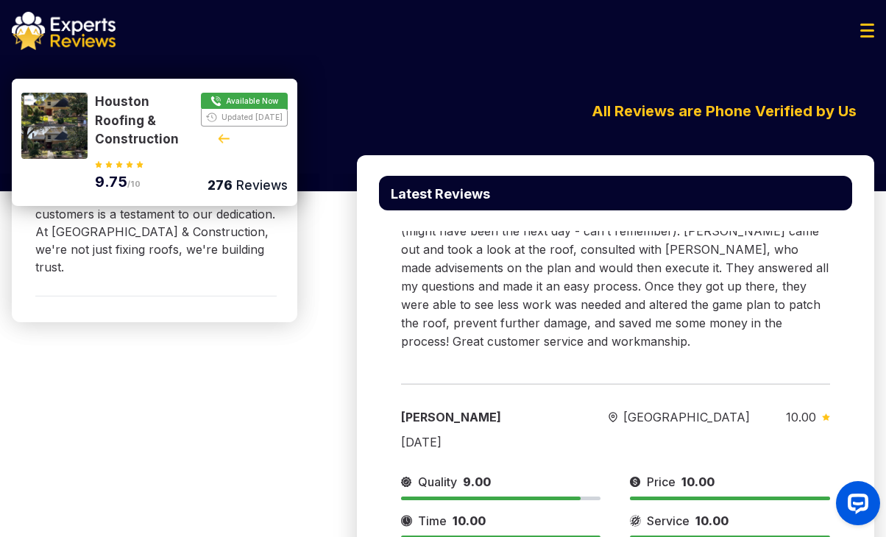
scroll to position [809, 0]
